Goal: Task Accomplishment & Management: Manage account settings

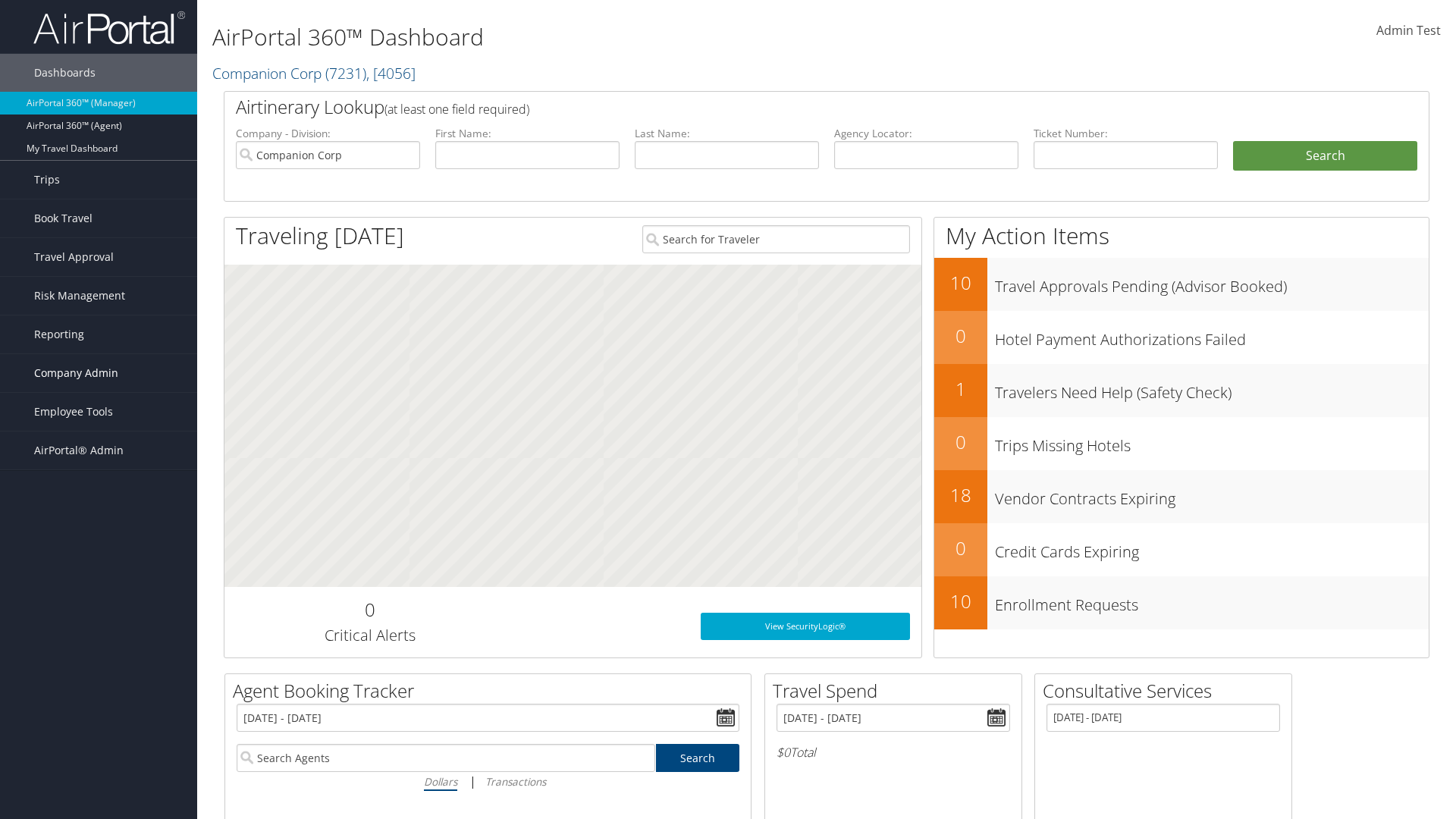
click at [99, 373] on span "Company Admin" at bounding box center [76, 373] width 85 height 38
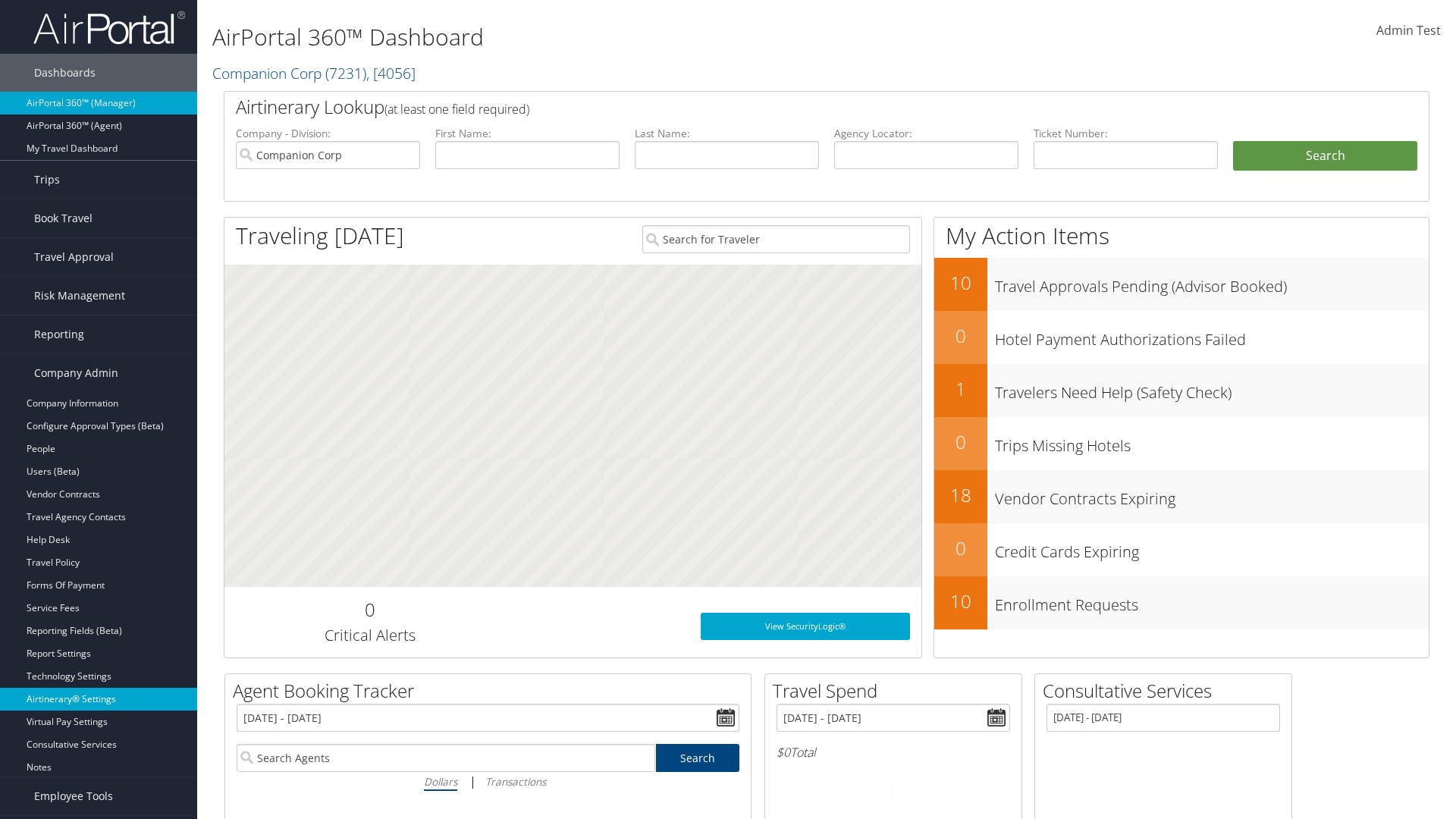
click at [99, 699] on link "Airtinerary® Settings" at bounding box center [98, 699] width 197 height 23
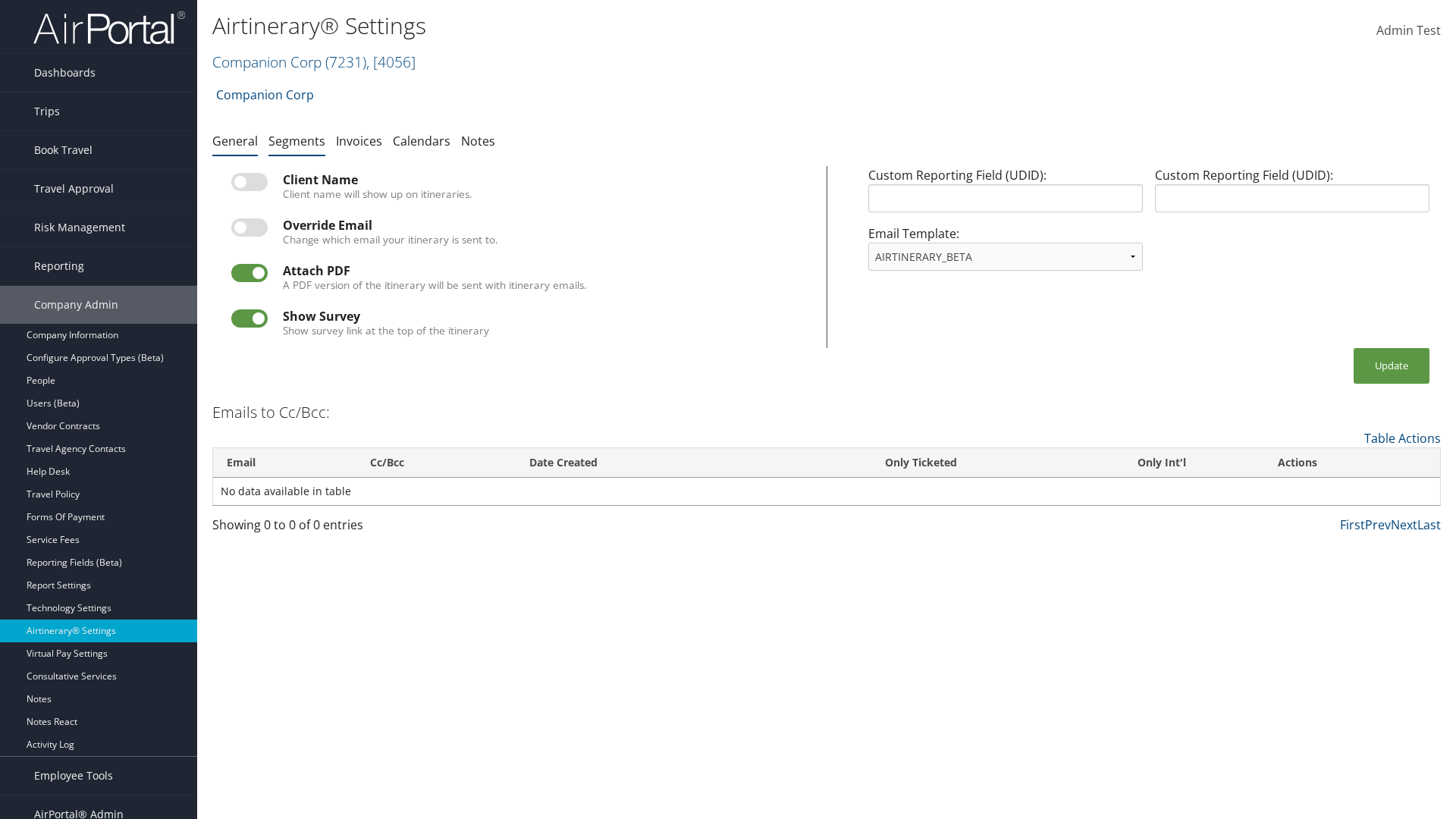
click at [297, 141] on link "Segments" at bounding box center [297, 141] width 57 height 17
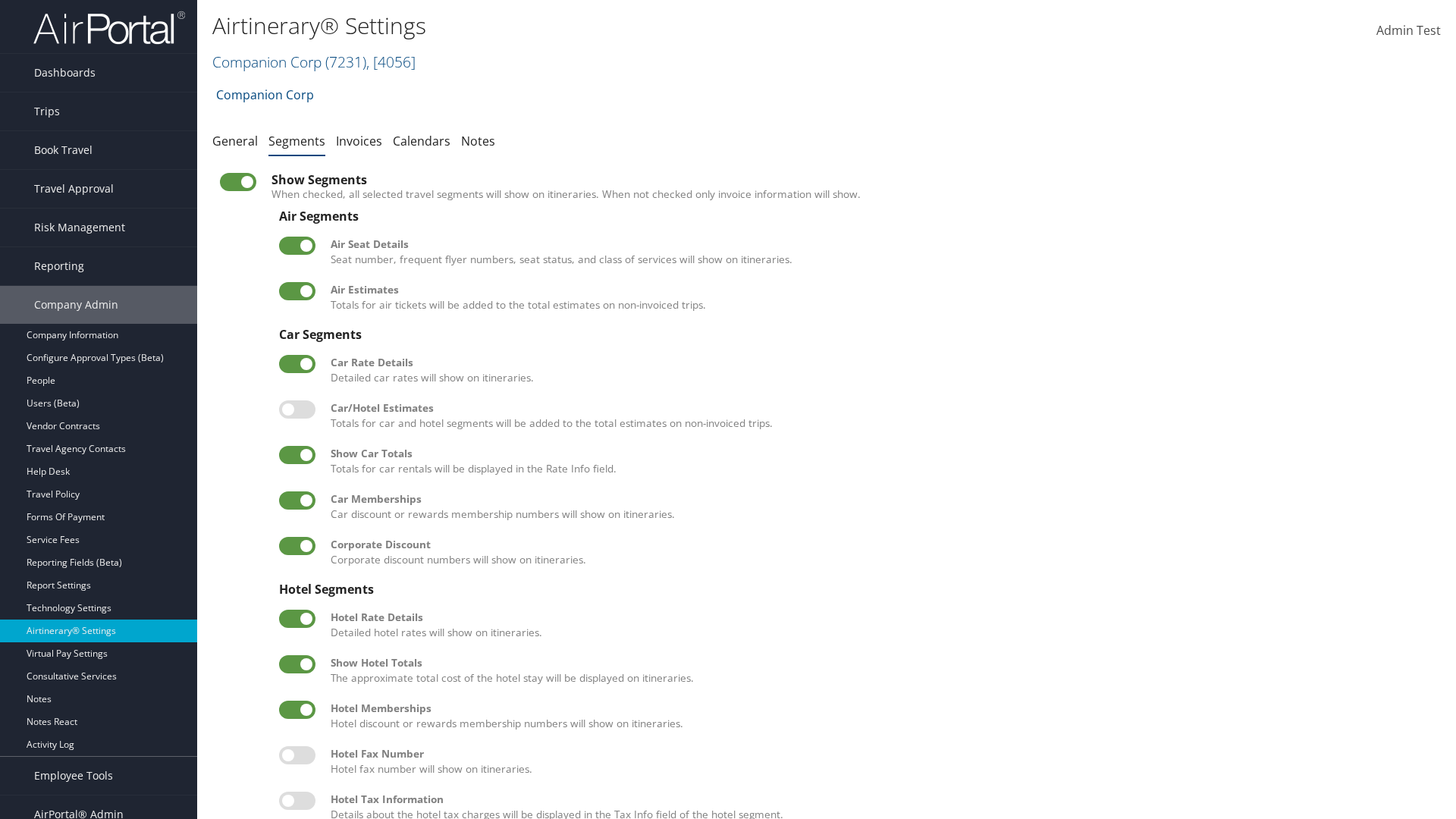
scroll to position [206, 0]
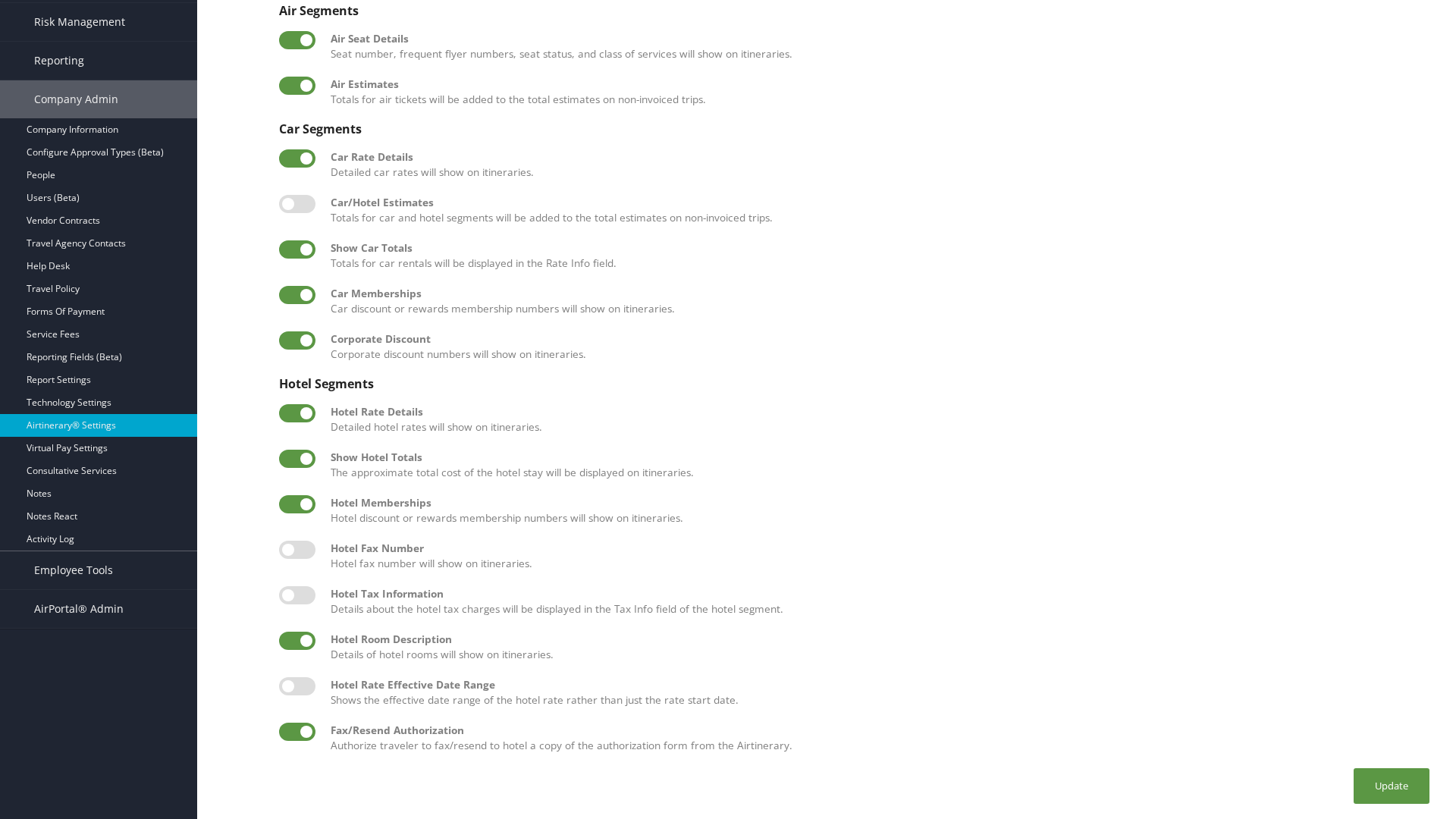
click at [297, 640] on label at bounding box center [297, 640] width 37 height 18
click at [297, 640] on input "checkbox" at bounding box center [291, 643] width 10 height 10
click at [297, 640] on label at bounding box center [297, 640] width 37 height 18
click at [297, 640] on input "checkbox" at bounding box center [291, 643] width 10 height 10
checkbox input "true"
